Goal: Task Accomplishment & Management: Use online tool/utility

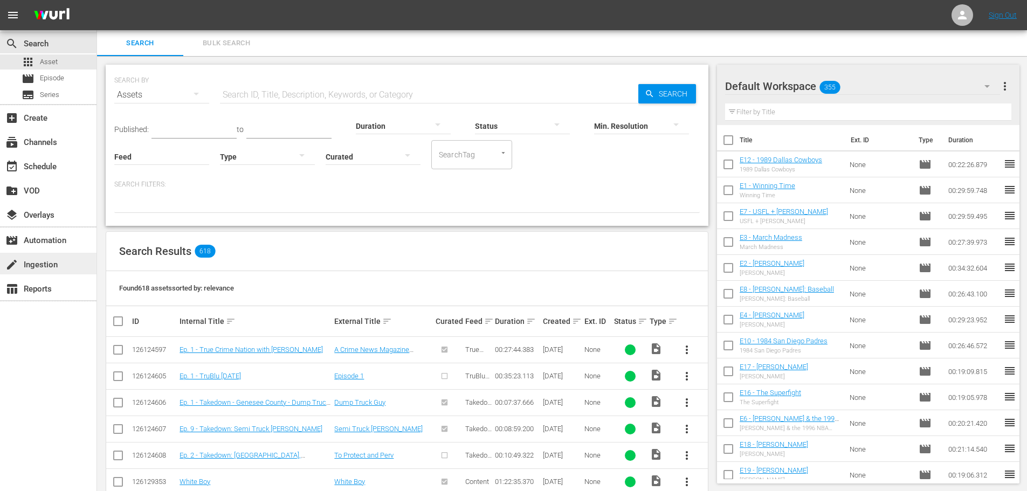
click at [49, 260] on div "create Ingestion" at bounding box center [30, 263] width 60 height 10
click at [59, 258] on div "create Ingestion" at bounding box center [30, 263] width 60 height 10
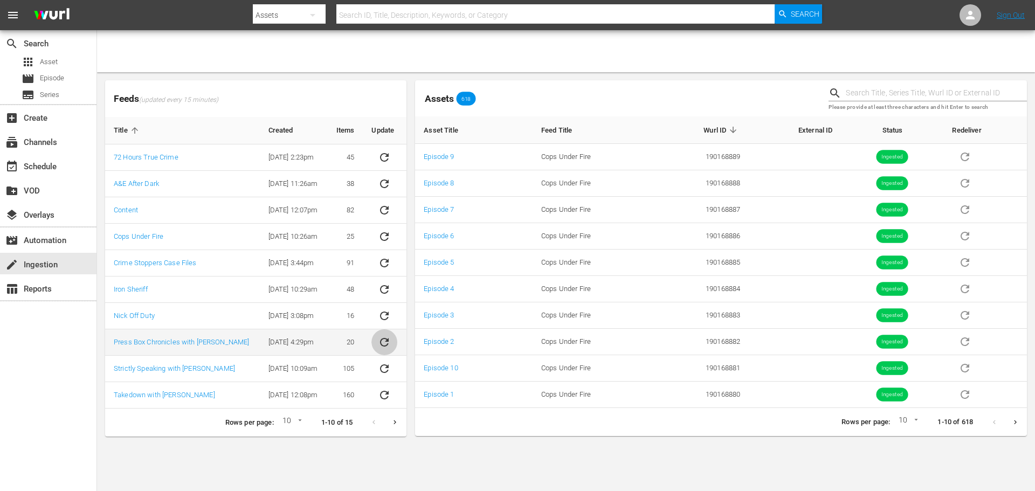
click at [386, 343] on icon "sticky table" at bounding box center [384, 342] width 13 height 13
click at [382, 347] on icon "sticky table" at bounding box center [384, 342] width 13 height 13
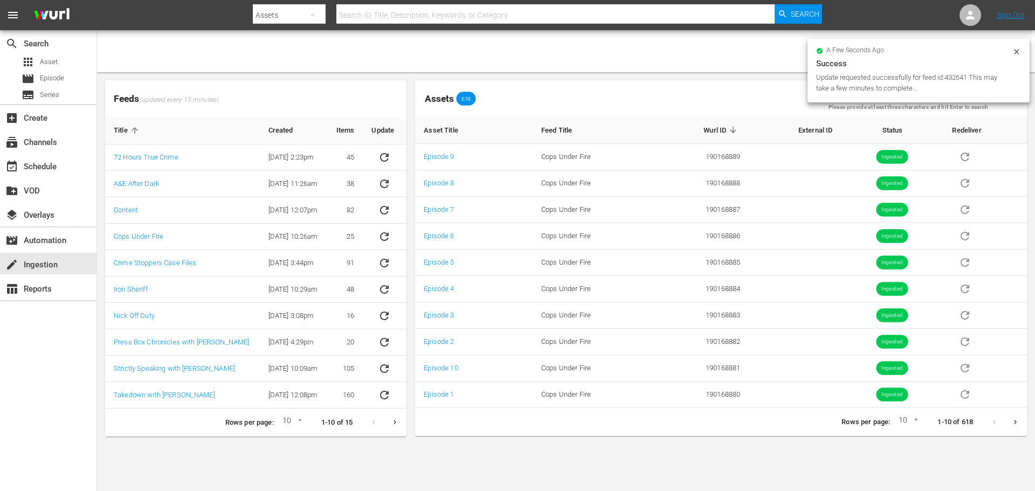
click at [1014, 50] on icon at bounding box center [1016, 51] width 9 height 9
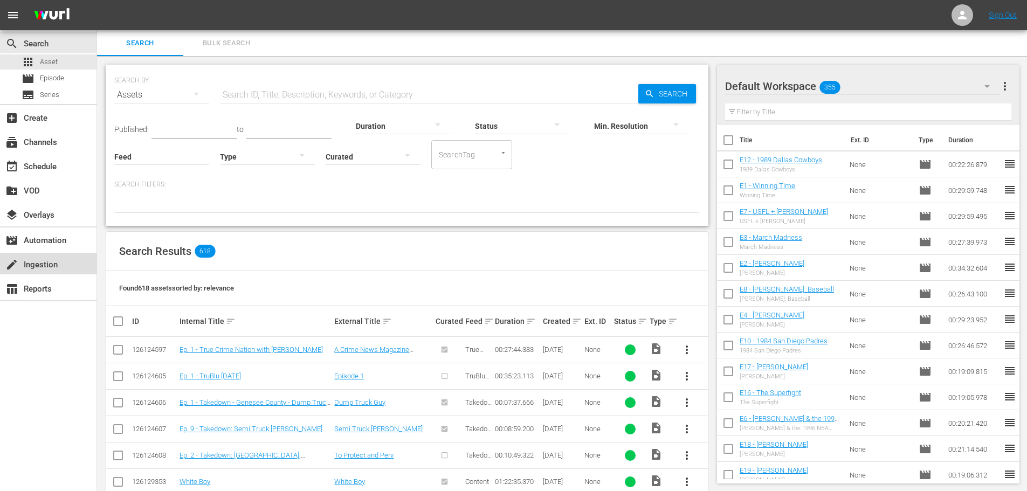
click at [58, 267] on div "create Ingestion" at bounding box center [30, 263] width 60 height 10
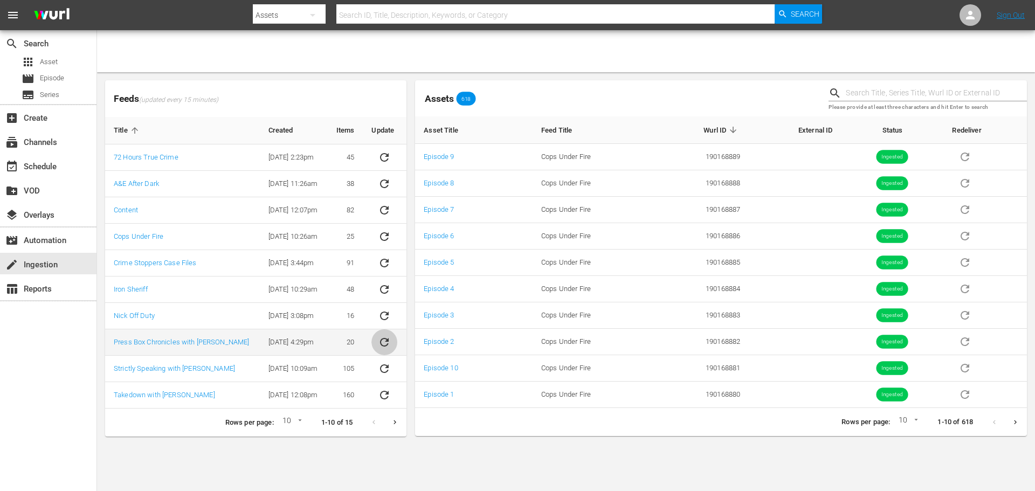
click at [388, 344] on icon "sticky table" at bounding box center [384, 342] width 9 height 9
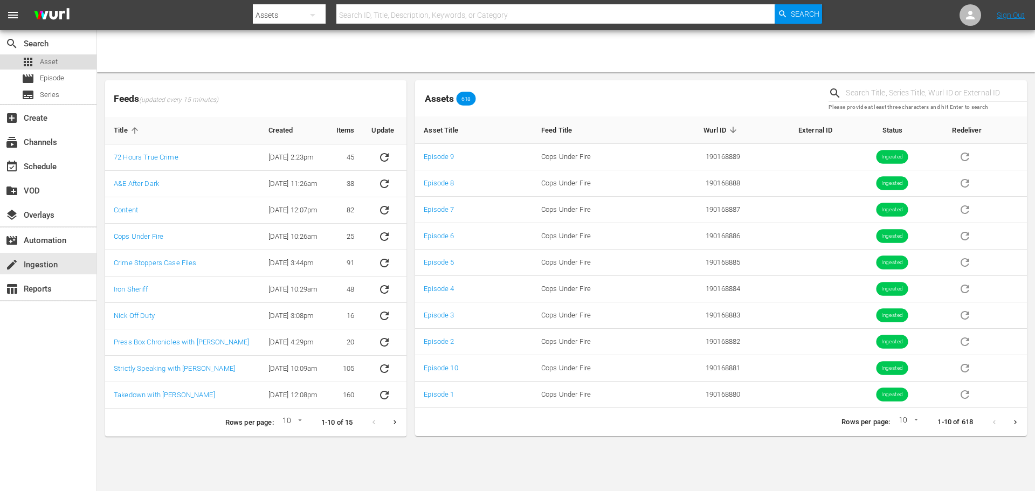
click at [68, 67] on div "apps Asset" at bounding box center [48, 61] width 96 height 15
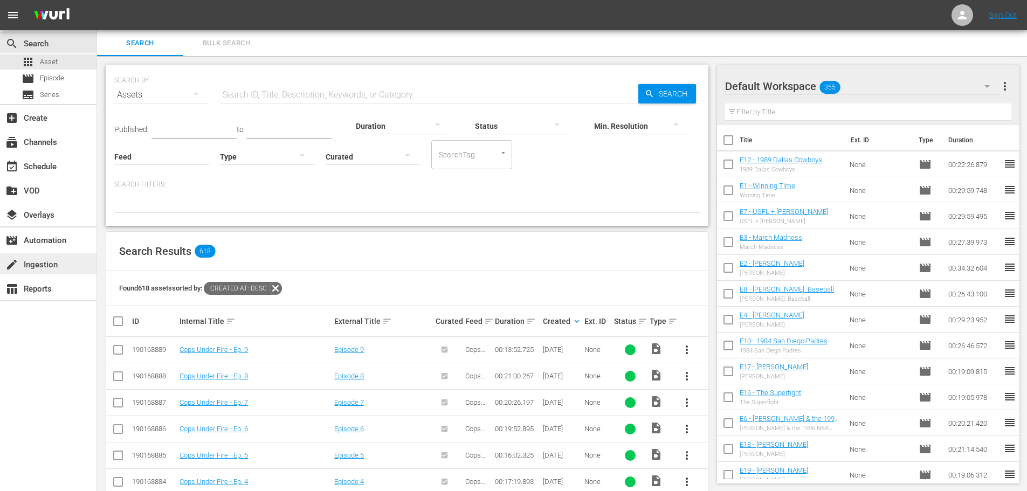
click at [58, 261] on div "create Ingestion" at bounding box center [30, 263] width 60 height 10
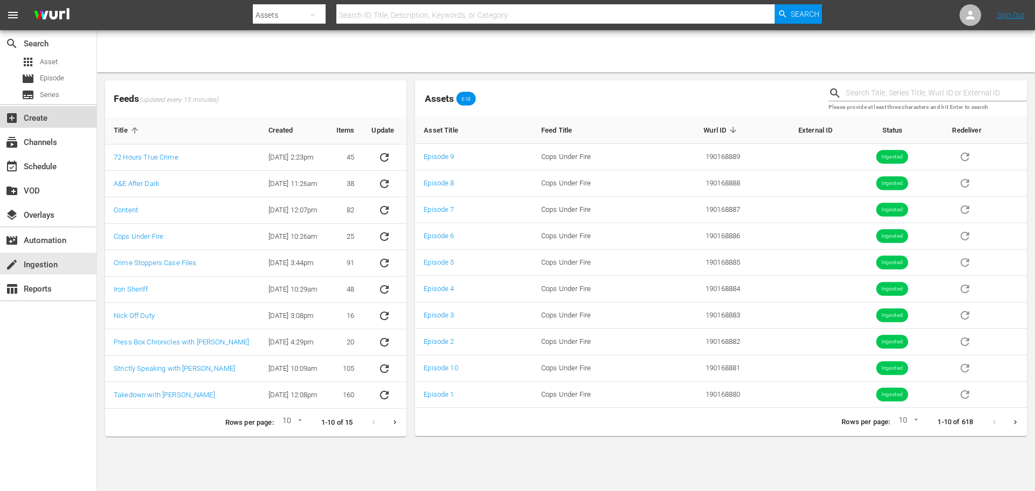
click at [54, 123] on div "add_box Create" at bounding box center [48, 117] width 96 height 22
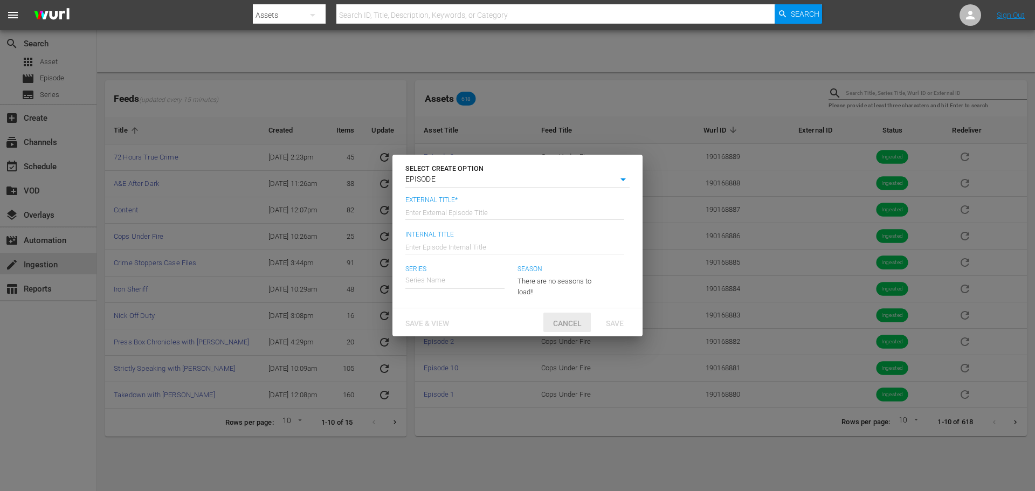
click at [571, 326] on span "Cancel" at bounding box center [567, 323] width 46 height 9
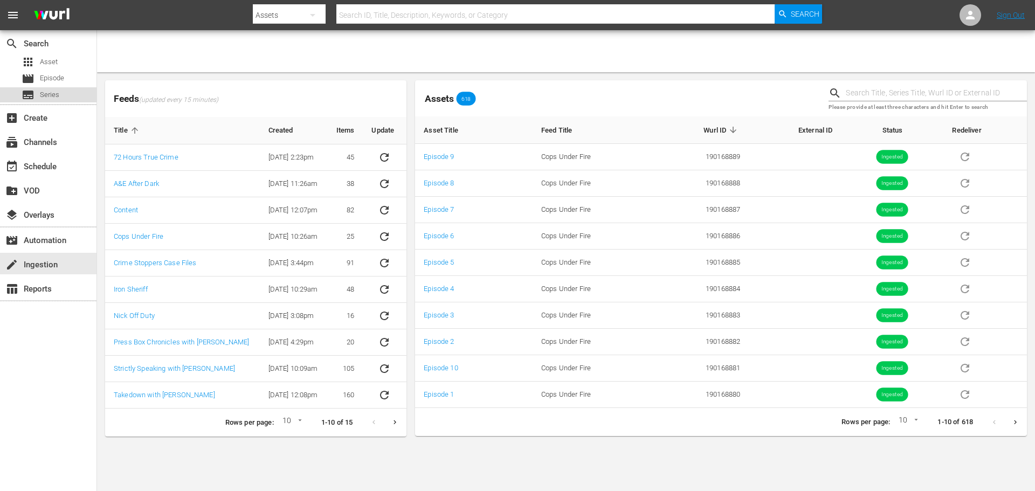
click at [54, 91] on span "Series" at bounding box center [49, 94] width 19 height 11
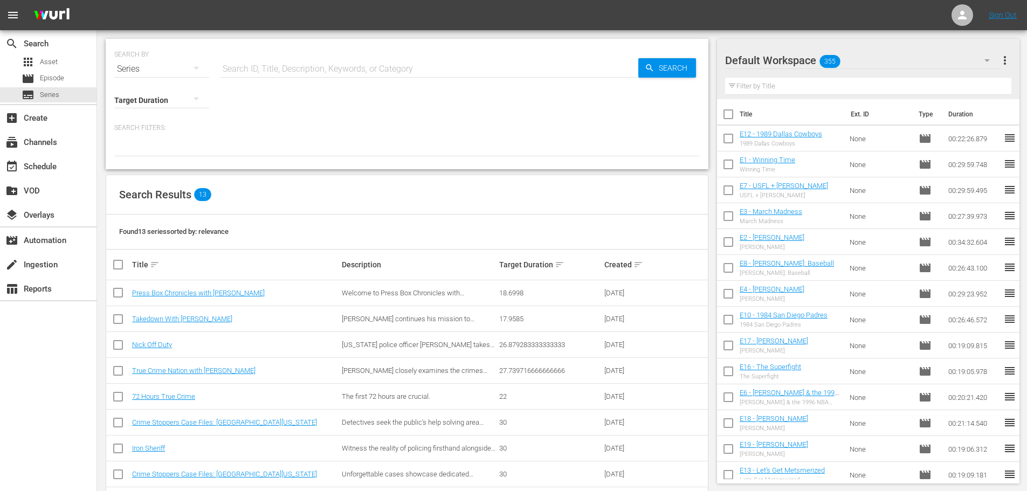
click at [228, 298] on td "Press Box Chronicles with [PERSON_NAME]" at bounding box center [235, 293] width 210 height 26
click at [228, 294] on link "Press Box Chronicles with [PERSON_NAME]" at bounding box center [198, 293] width 133 height 8
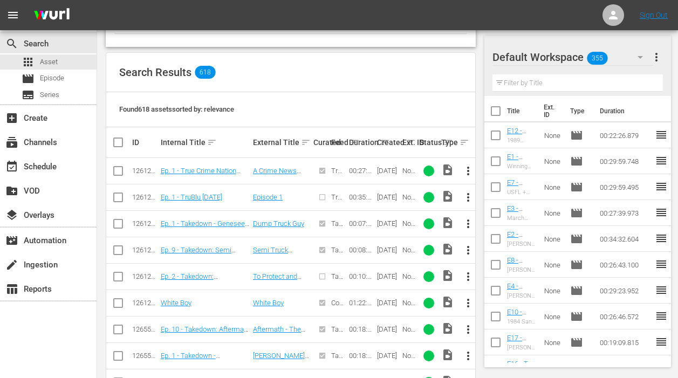
scroll to position [216, 0]
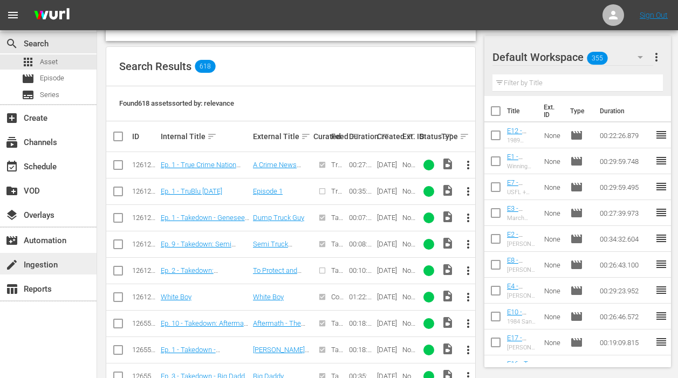
click at [56, 259] on div "create Ingestion" at bounding box center [30, 263] width 60 height 10
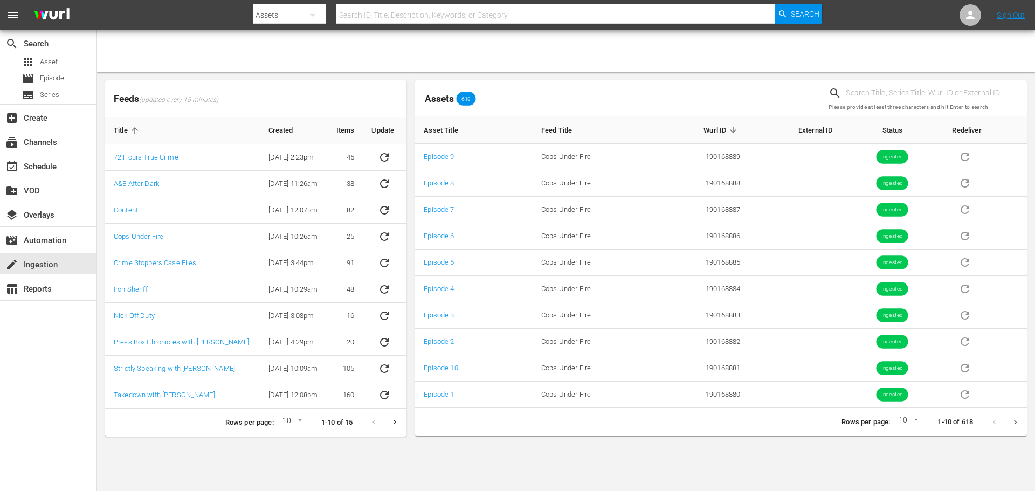
click at [399, 377] on button "Next page" at bounding box center [394, 422] width 21 height 21
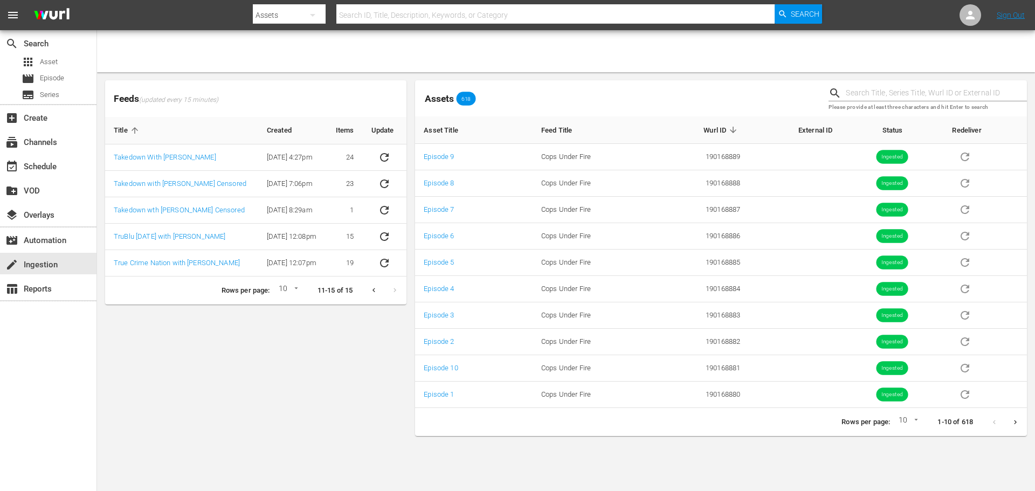
click at [371, 291] on icon "Previous page" at bounding box center [374, 290] width 8 height 8
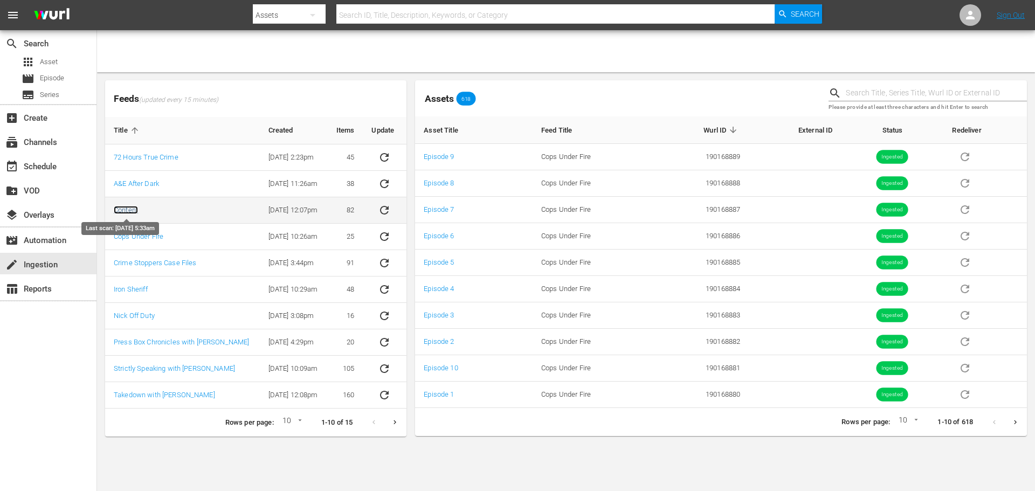
click at [136, 211] on link "Content" at bounding box center [126, 210] width 24 height 8
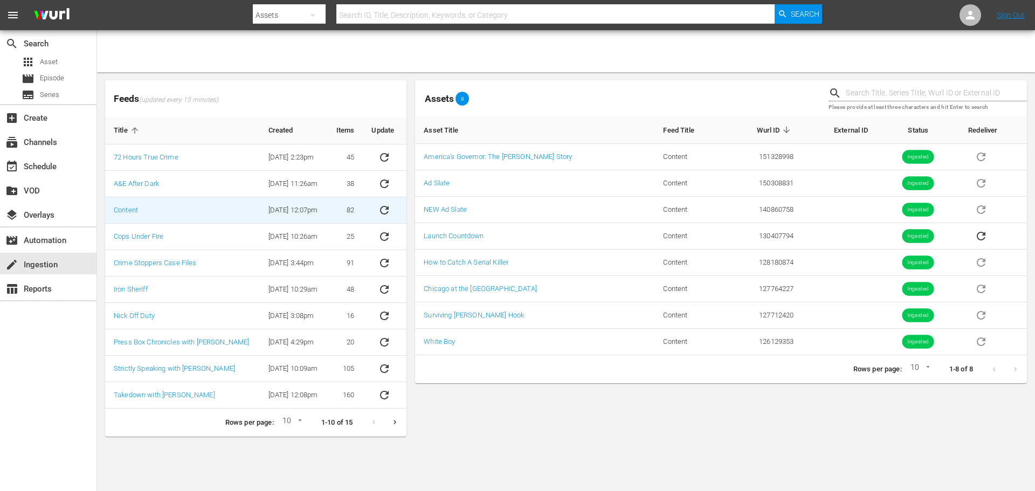
click at [385, 210] on icon "sticky table" at bounding box center [384, 210] width 13 height 13
click at [57, 59] on span "Asset" at bounding box center [49, 62] width 18 height 11
